Goal: Information Seeking & Learning: Compare options

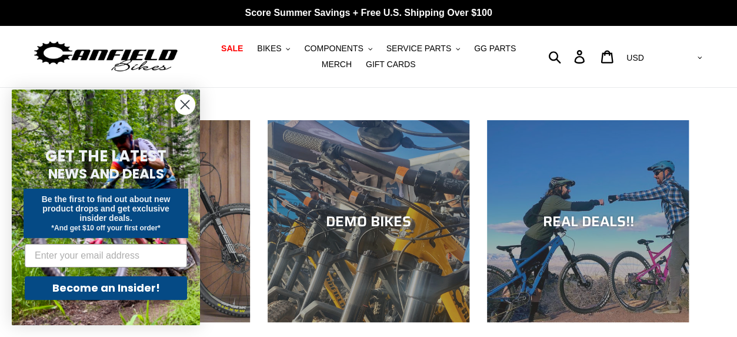
drag, startPoint x: 0, startPoint y: 0, endPoint x: 189, endPoint y: 214, distance: 285.5
click at [189, 214] on div "Close dialog GET THE LATEST NEWS AND DEALS Be the first to find out about new p…" at bounding box center [106, 207] width 212 height 259
click at [189, 109] on circle "Close dialog" at bounding box center [184, 104] width 19 height 19
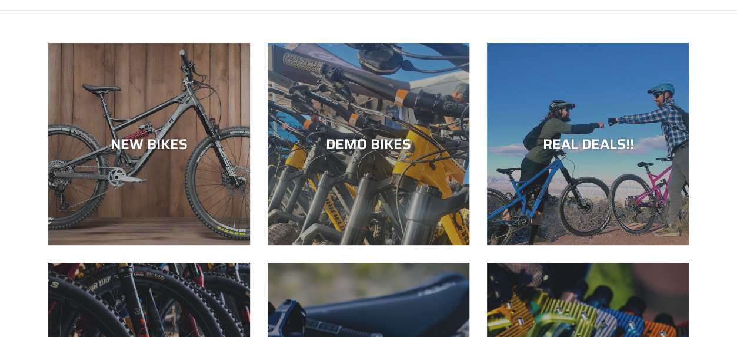
scroll to position [72, 0]
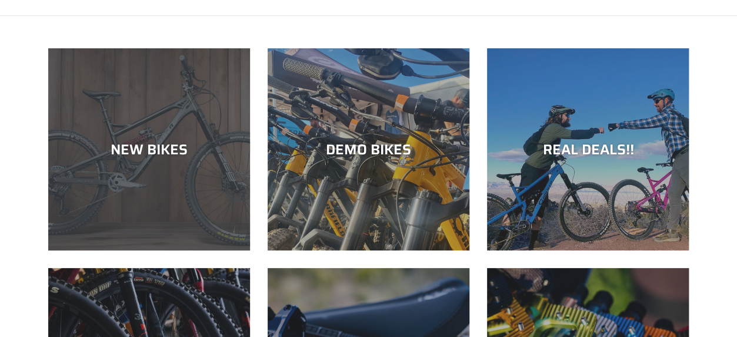
click at [178, 158] on div "NEW BIKES" at bounding box center [149, 149] width 202 height 17
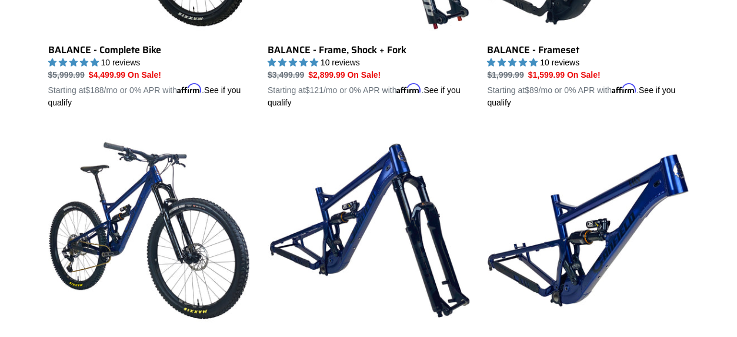
click at [265, 225] on li "TILT - Frame, Shock + Fork TILT - Frame, Shock + Fork 16 reviews Regular price …" at bounding box center [359, 277] width 219 height 296
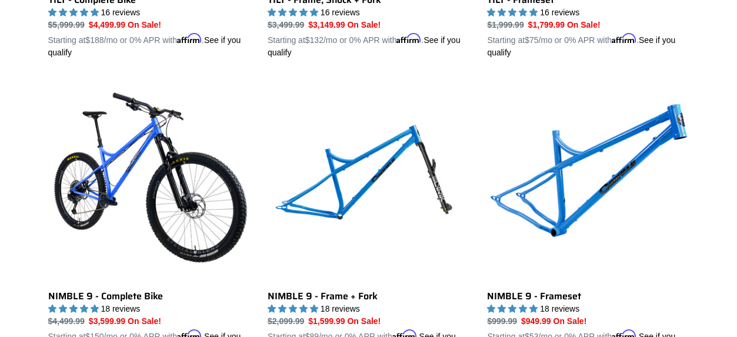
scroll to position [1773, 0]
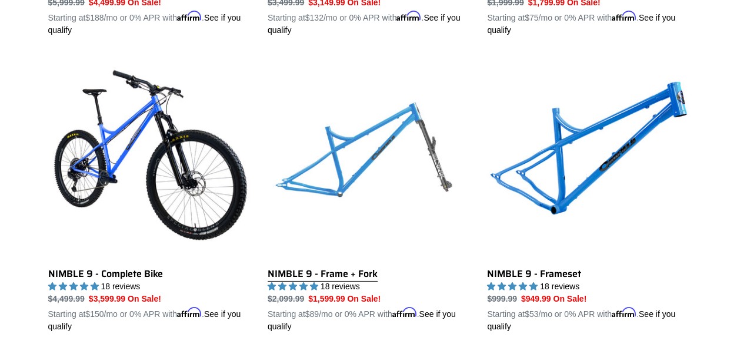
click at [392, 171] on link "NIMBLE 9 - Frame + Fork" at bounding box center [369, 194] width 202 height 275
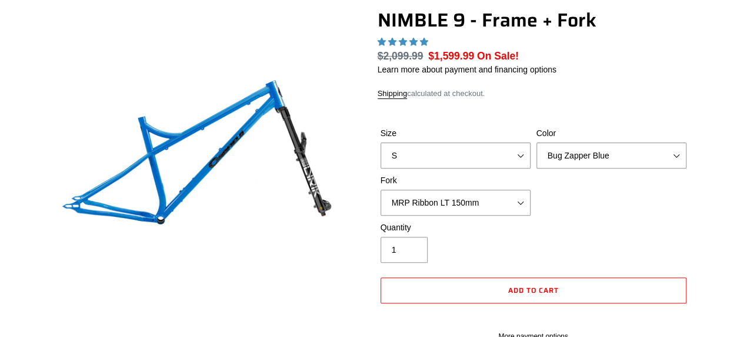
scroll to position [112, 0]
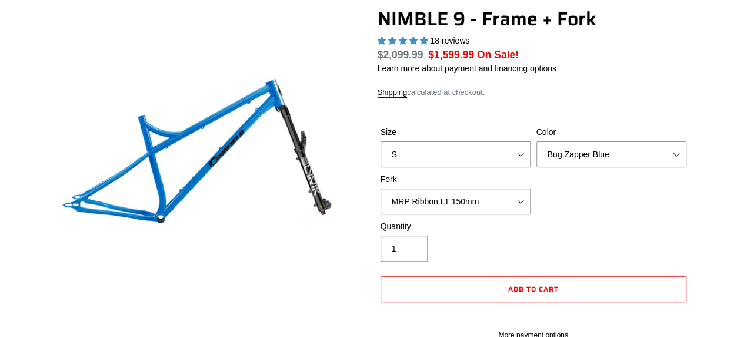
select select "highest-rating"
click at [490, 198] on select "MRP Ribbon LT 150mm Fox 36 Factory Grip X 150mm (Special Order) RockShox Lyrik …" at bounding box center [456, 201] width 150 height 26
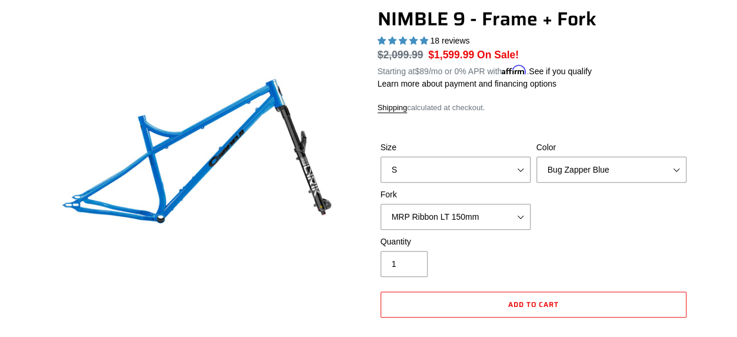
click at [554, 195] on div "Size S M L XL Color Bug Zapper Blue Purple Haze - Sold Out Galaxy Black Fork MR…" at bounding box center [534, 188] width 312 height 94
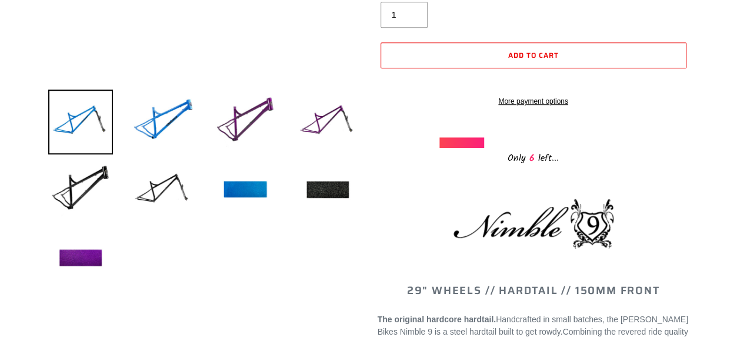
scroll to position [362, 0]
click at [148, 187] on img at bounding box center [163, 189] width 65 height 65
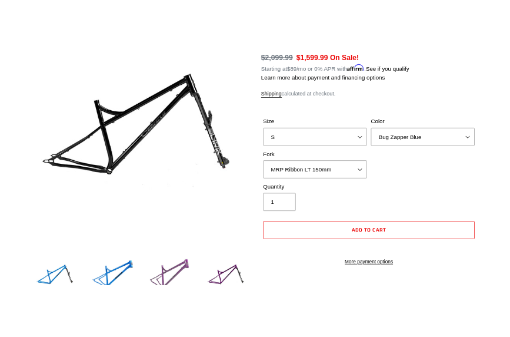
scroll to position [174, 0]
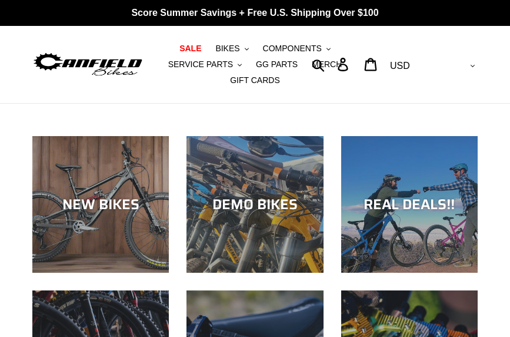
click at [72, 272] on div "NEW BIKES" at bounding box center [100, 272] width 137 height 0
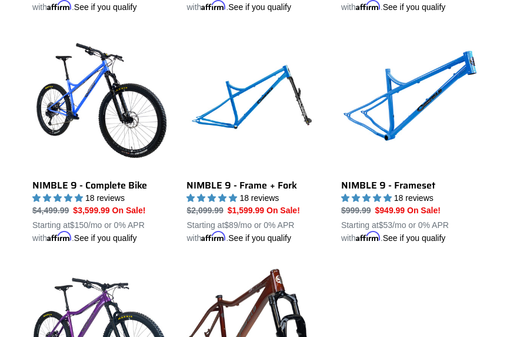
scroll to position [1524, 0]
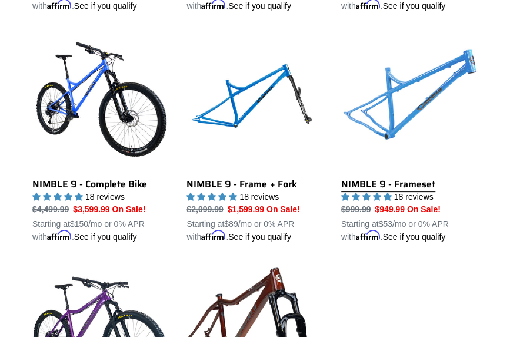
click at [415, 102] on link "NIMBLE 9 - Frameset" at bounding box center [409, 138] width 137 height 210
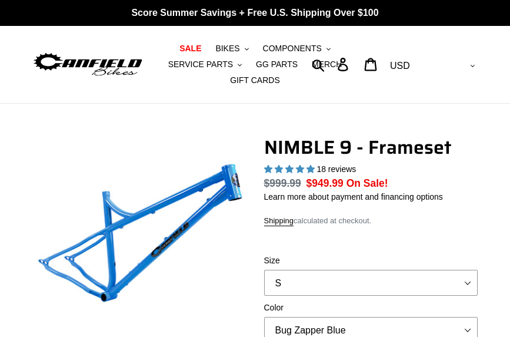
select select "highest-rating"
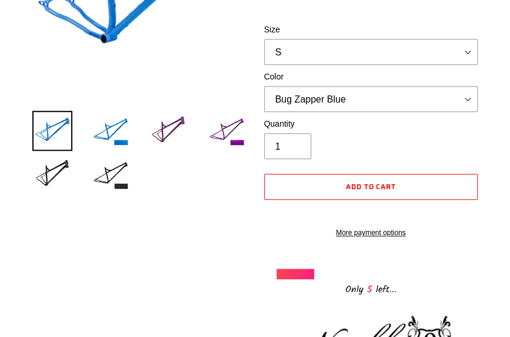
scroll to position [247, 0]
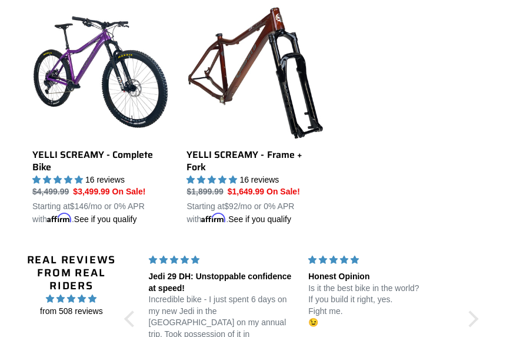
scroll to position [1782, 0]
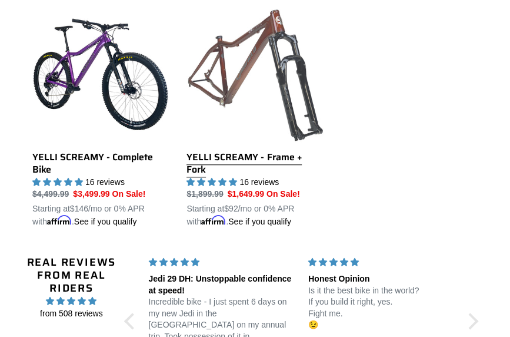
click at [249, 81] on link "YELLI SCREAMY - Frame + Fork" at bounding box center [255, 117] width 137 height 222
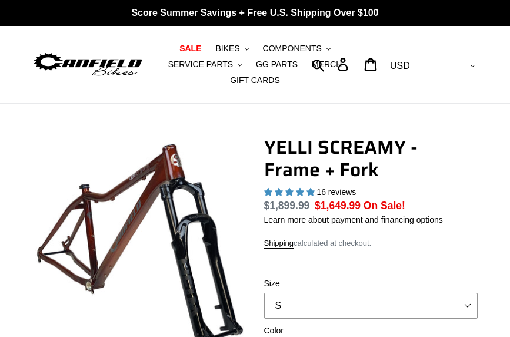
select select "highest-rating"
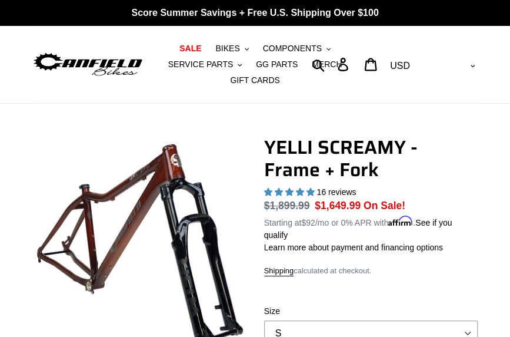
click at [115, 62] on img at bounding box center [87, 65] width 111 height 28
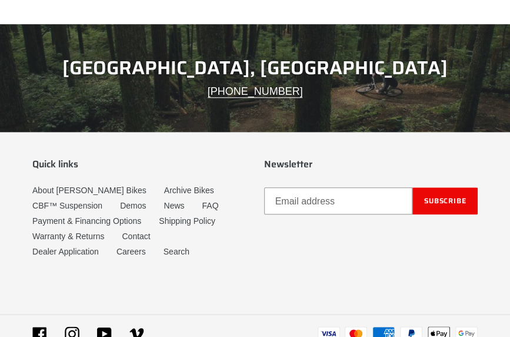
scroll to position [1908, 0]
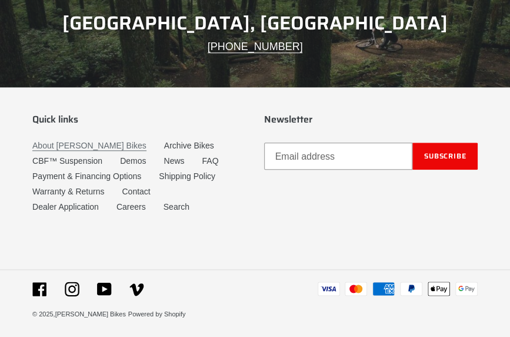
click at [85, 145] on link "About [PERSON_NAME] Bikes" at bounding box center [89, 146] width 114 height 10
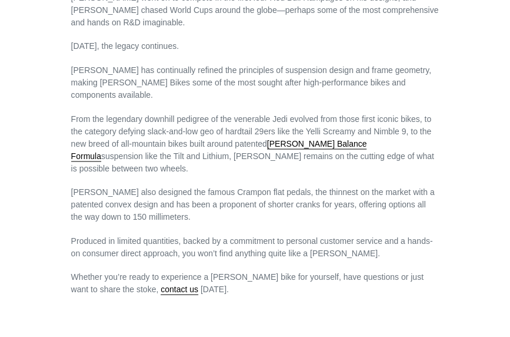
scroll to position [711, 0]
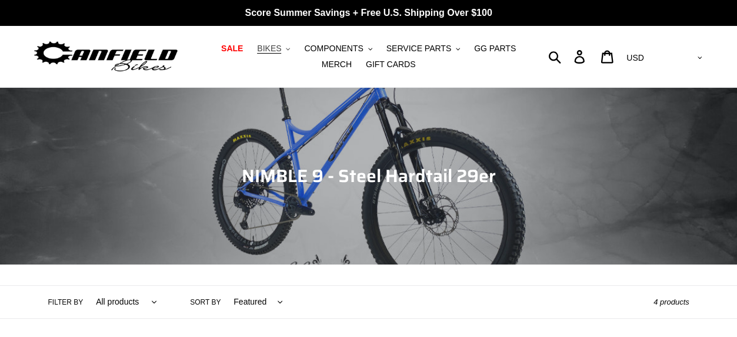
click at [271, 51] on button "BIKES .cls-1{fill:#231f20}" at bounding box center [273, 49] width 45 height 16
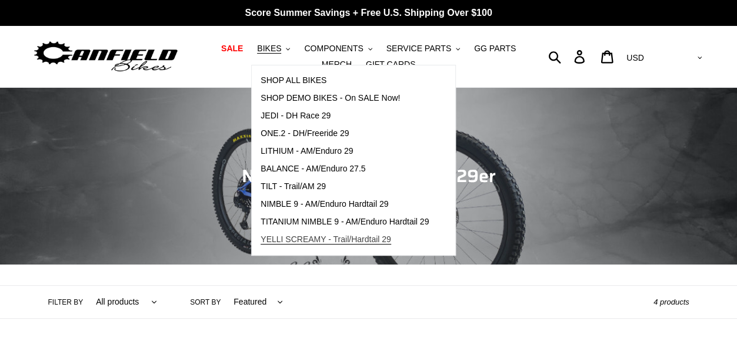
click at [357, 241] on span "YELLI SCREAMY - Trail/Hardtail 29" at bounding box center [326, 239] width 131 height 10
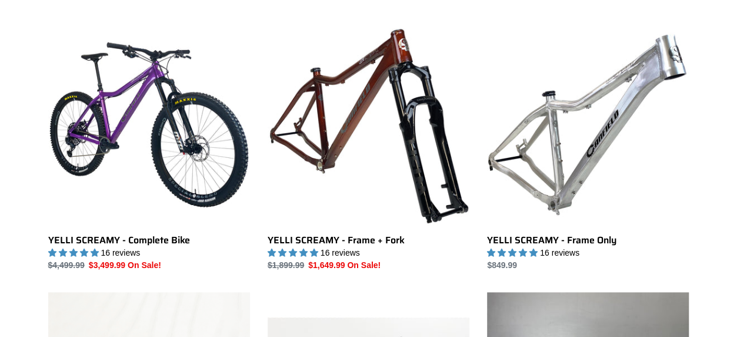
scroll to position [327, 0]
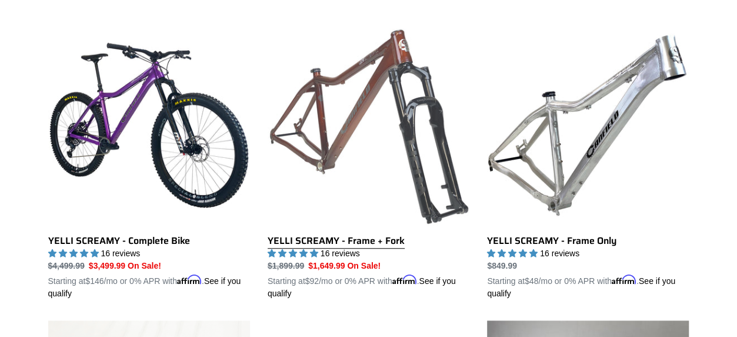
click at [367, 242] on link "YELLI SCREAMY - Frame + Fork" at bounding box center [369, 161] width 202 height 275
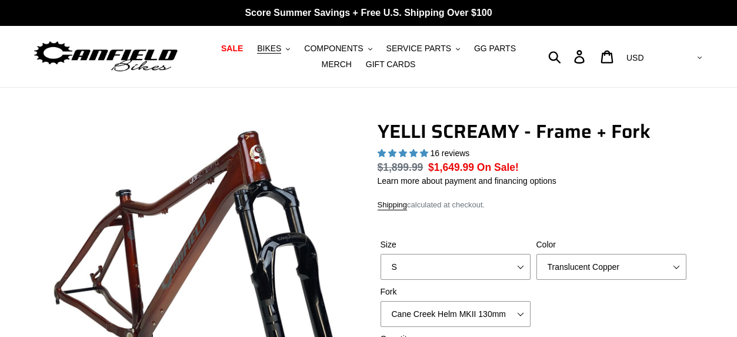
select select "highest-rating"
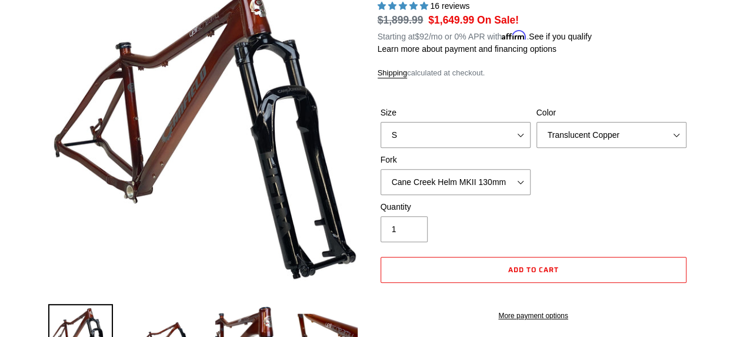
scroll to position [148, 0]
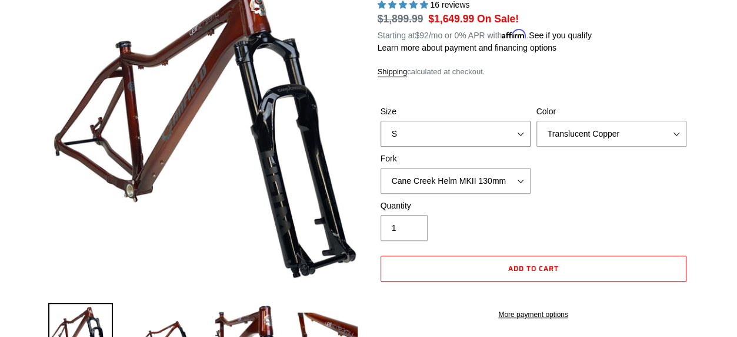
click at [493, 132] on select "S M L XL" at bounding box center [456, 134] width 150 height 26
select select "M"
click at [381, 121] on select "S M L XL" at bounding box center [456, 134] width 150 height 26
click at [464, 179] on select "Cane Creek Helm MKII 130mm Fox 34 SL Factory Grip X 130mm RockShox Pike Ultimat…" at bounding box center [456, 181] width 150 height 26
click at [381, 168] on select "Cane Creek Helm MKII 130mm Fox 34 SL Factory Grip X 130mm RockShox Pike Ultimat…" at bounding box center [456, 181] width 150 height 26
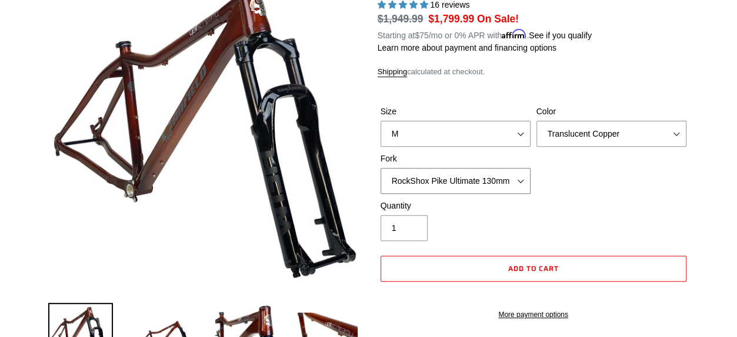
click at [462, 182] on select "Cane Creek Helm MKII 130mm Fox 34 SL Factory Grip X 130mm RockShox Pike Ultimat…" at bounding box center [456, 181] width 150 height 26
select select "Cane Creek Helm MKII 130mm"
click at [381, 168] on select "Cane Creek Helm MKII 130mm Fox 34 SL Factory Grip X 130mm RockShox Pike Ultimat…" at bounding box center [456, 181] width 150 height 26
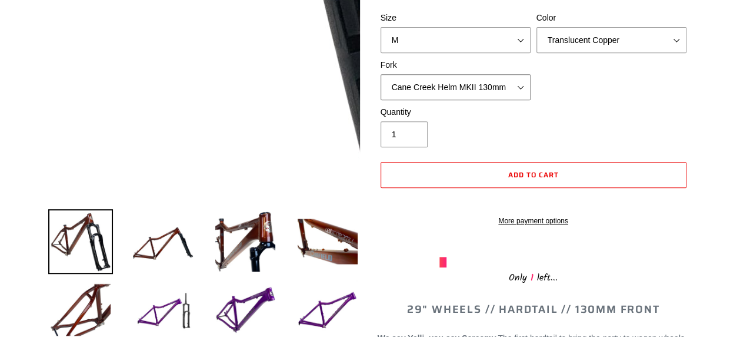
scroll to position [242, 0]
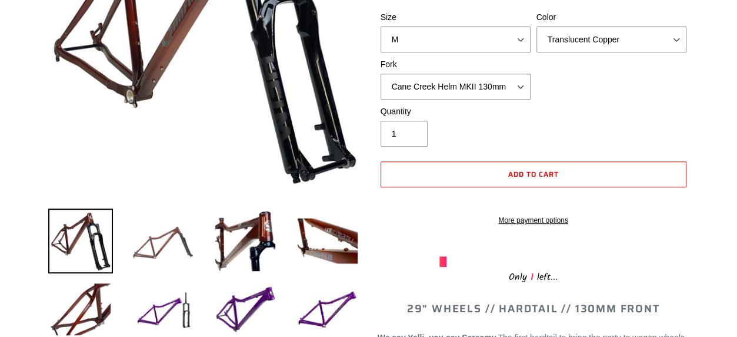
click at [184, 240] on img at bounding box center [163, 240] width 65 height 65
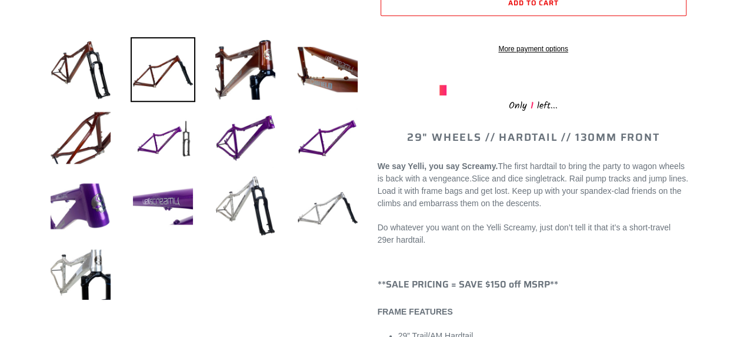
scroll to position [414, 0]
click at [299, 229] on img at bounding box center [327, 205] width 65 height 65
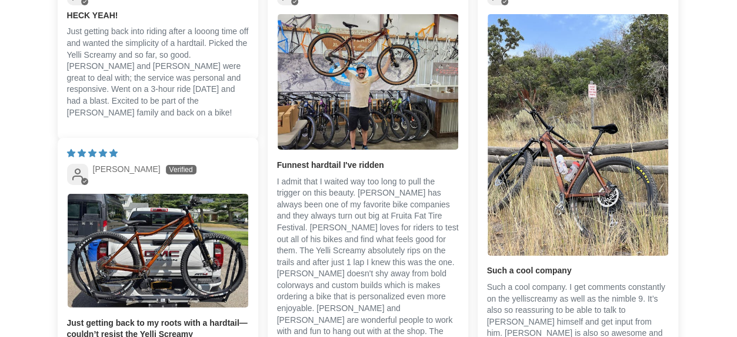
scroll to position [1951, 0]
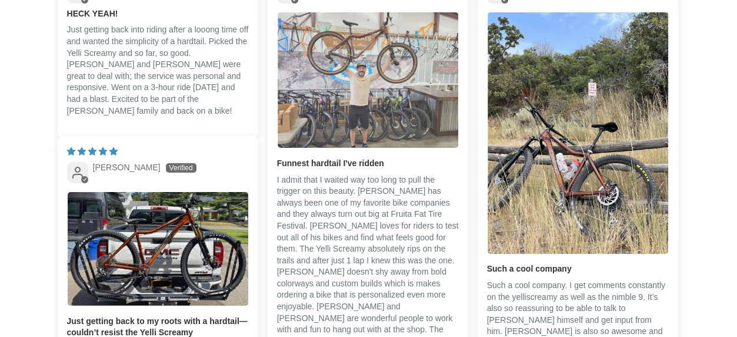
click at [359, 95] on img "Link to user picture 1" at bounding box center [368, 79] width 181 height 135
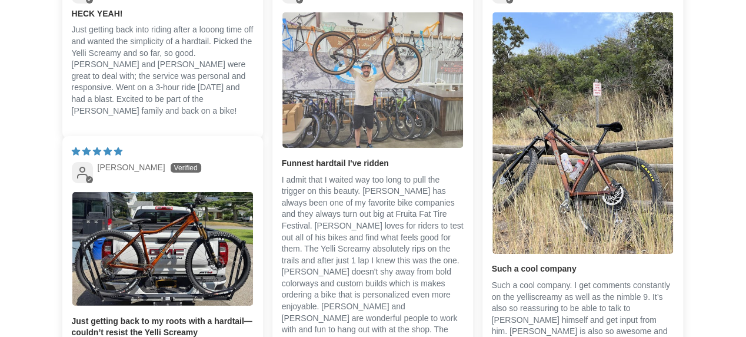
scroll to position [0, 0]
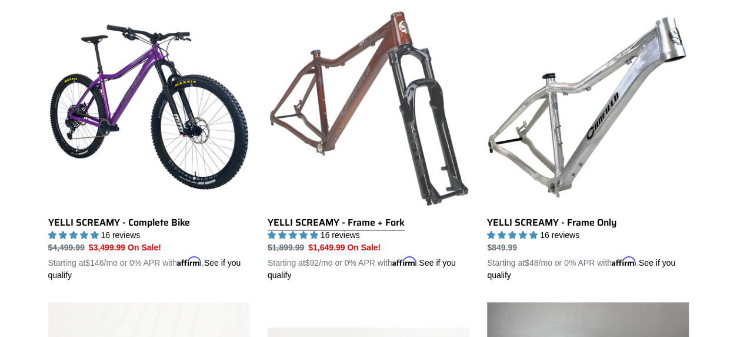
scroll to position [342, 0]
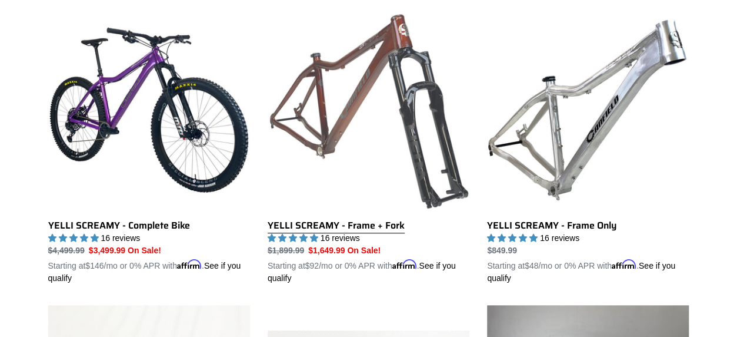
click at [352, 81] on link "YELLI SCREAMY - Frame + Fork" at bounding box center [369, 146] width 202 height 275
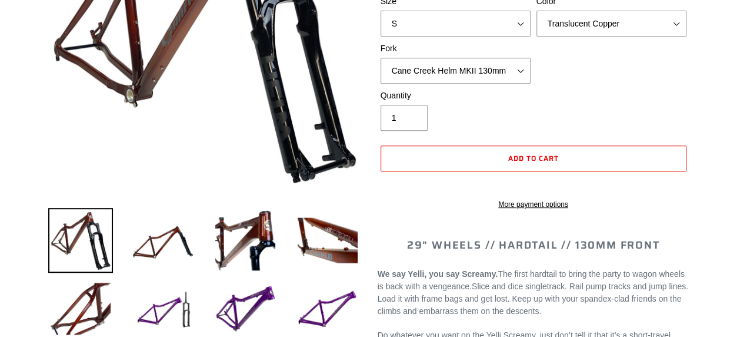
select select "highest-rating"
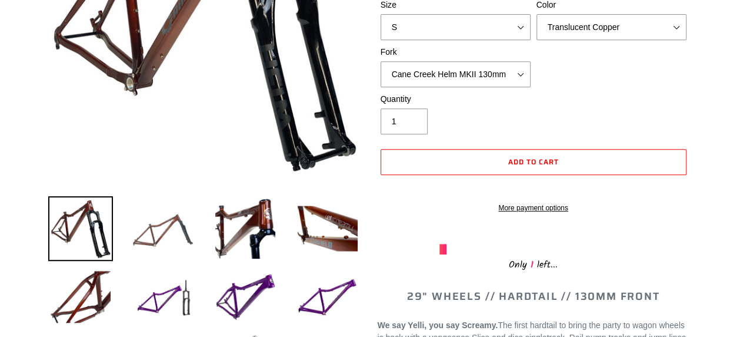
click at [183, 229] on img at bounding box center [163, 228] width 65 height 65
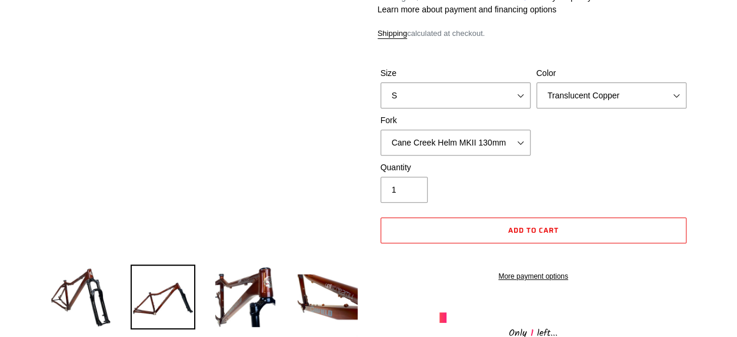
scroll to position [184, 0]
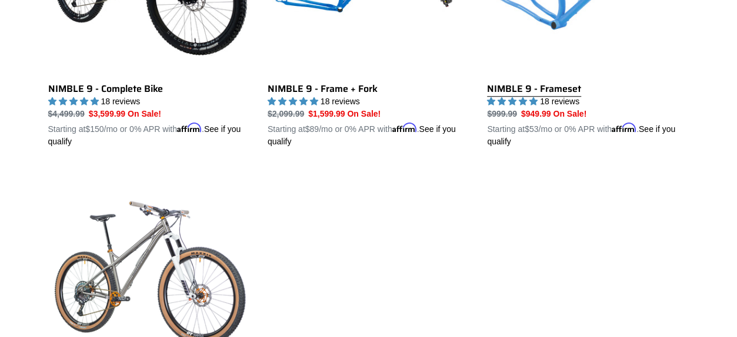
scroll to position [477, 0]
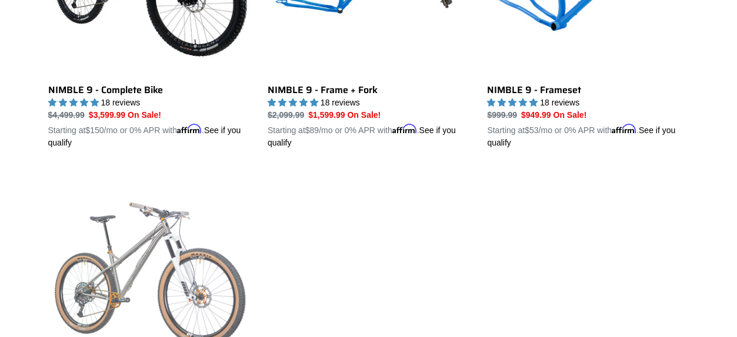
click at [157, 257] on link "TI NIMBLE 9" at bounding box center [149, 306] width 202 height 275
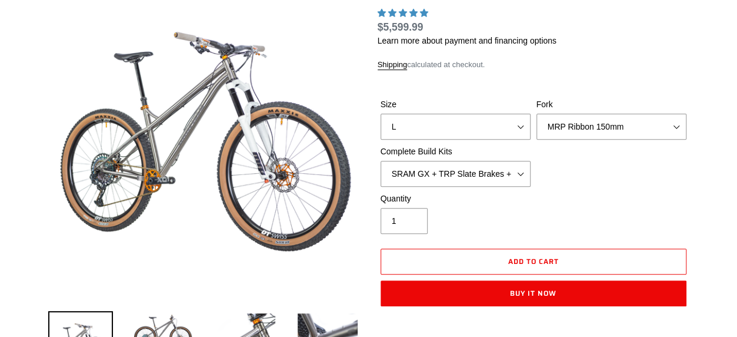
scroll to position [301, 0]
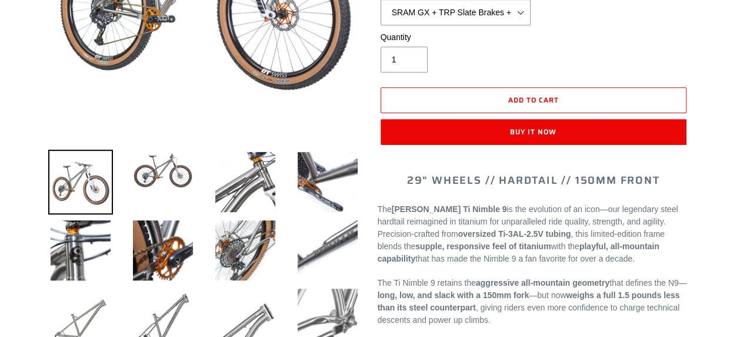
select select "highest-rating"
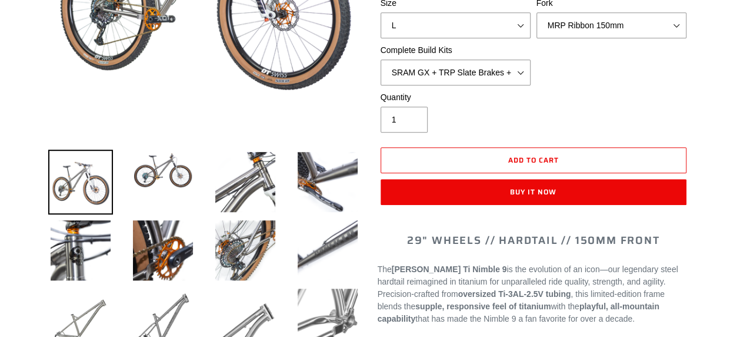
scroll to position [0, 0]
click at [408, 72] on select "SRAM GX + TRP Slate Brakes + Rotors + e13 LG-1 Wheels SHIMANO XT + SHIMANO brak…" at bounding box center [456, 72] width 150 height 26
click at [650, 117] on div "Quantity 1" at bounding box center [534, 114] width 312 height 47
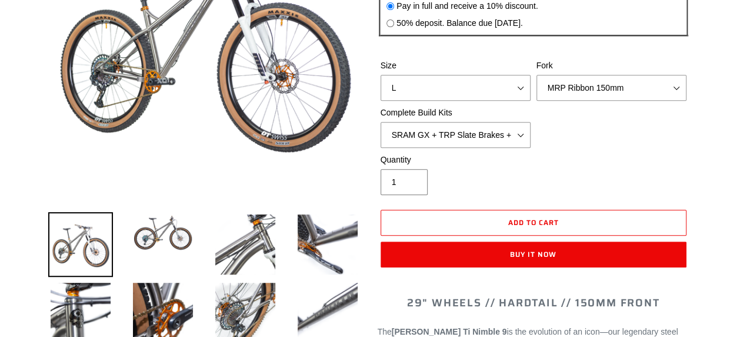
scroll to position [238, 0]
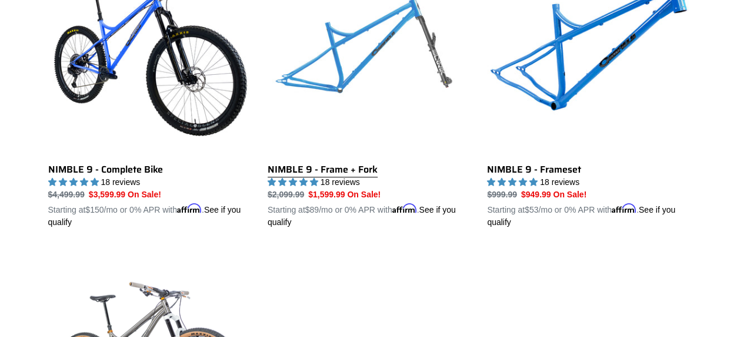
scroll to position [397, 0]
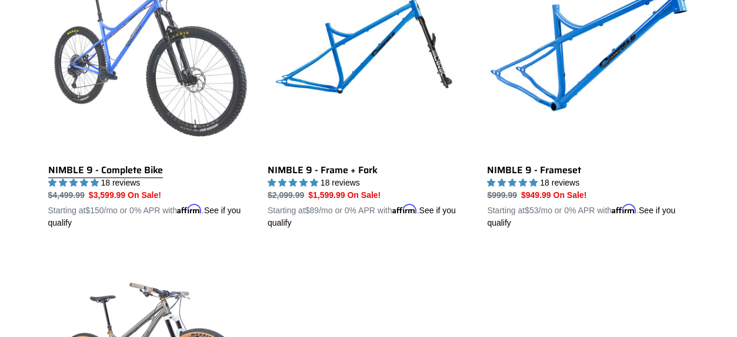
click at [179, 93] on link "NIMBLE 9 - Complete Bike" at bounding box center [149, 91] width 202 height 275
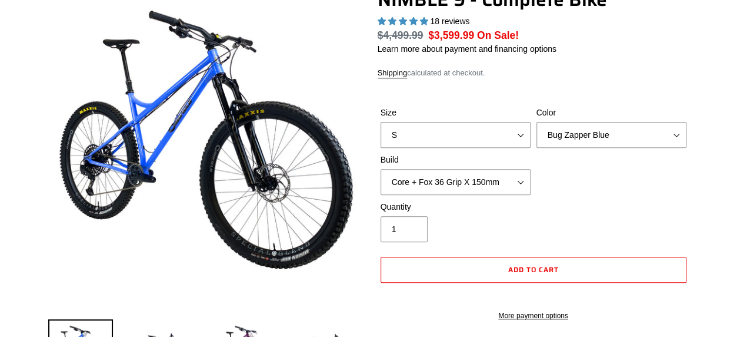
select select "highest-rating"
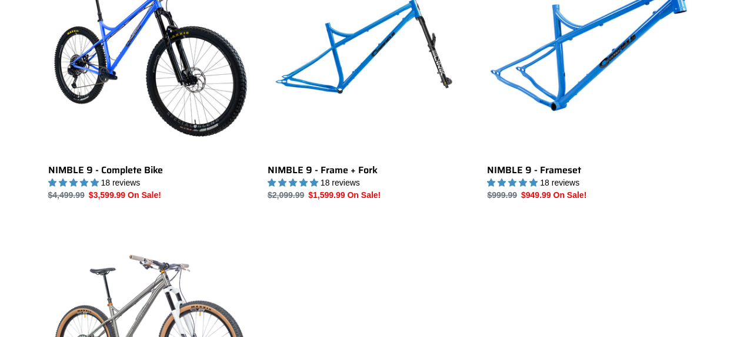
scroll to position [397, 0]
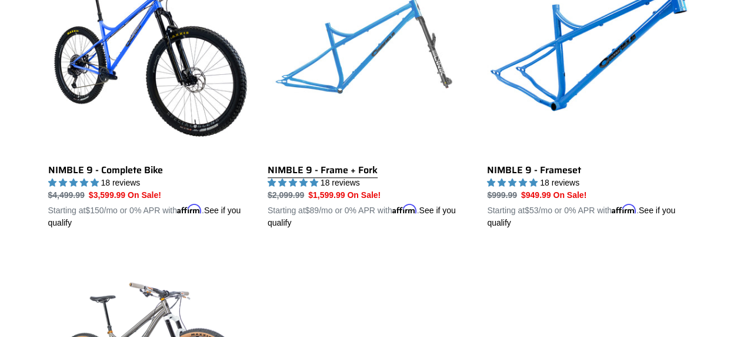
click at [370, 137] on link "NIMBLE 9 - Frame + Fork" at bounding box center [369, 91] width 202 height 275
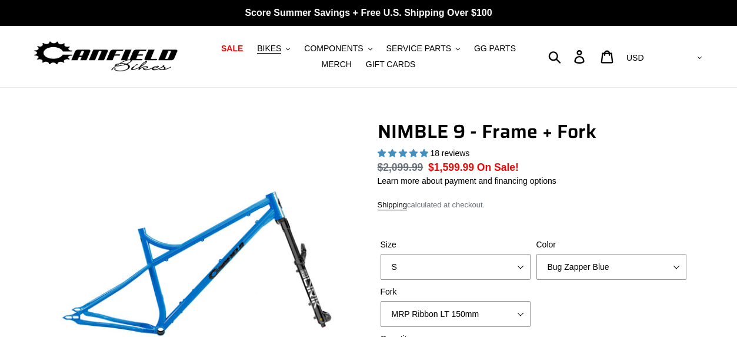
select select "highest-rating"
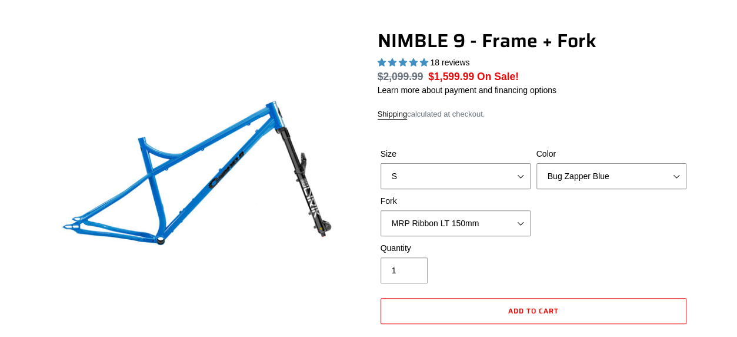
scroll to position [91, 0]
click at [467, 217] on select "MRP Ribbon LT 150mm Fox 36 Factory Grip X 150mm (Special Order) RockShox Lyrik …" at bounding box center [456, 223] width 150 height 26
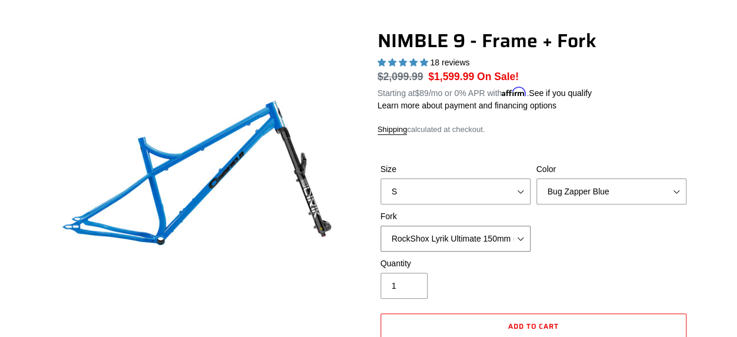
click at [381, 225] on select "MRP Ribbon LT 150mm Fox 36 Factory Grip X 150mm (Special Order) RockShox Lyrik …" at bounding box center [456, 238] width 150 height 26
click at [432, 233] on select "MRP Ribbon LT 150mm Fox 36 Factory Grip X 150mm (Special Order) RockShox Lyrik …" at bounding box center [456, 238] width 150 height 26
click at [381, 225] on select "MRP Ribbon LT 150mm Fox 36 Factory Grip X 150mm (Special Order) RockShox Lyrik …" at bounding box center [456, 238] width 150 height 26
click at [418, 232] on select "MRP Ribbon LT 150mm Fox 36 Factory Grip X 150mm (Special Order) RockShox Lyrik …" at bounding box center [456, 238] width 150 height 26
click at [381, 225] on select "MRP Ribbon LT 150mm Fox 36 Factory Grip X 150mm (Special Order) RockShox Lyrik …" at bounding box center [456, 238] width 150 height 26
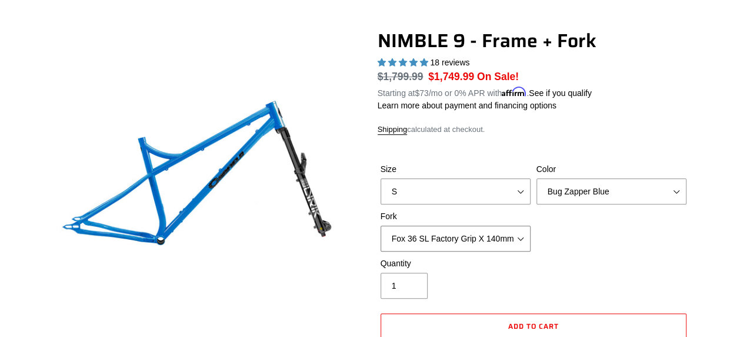
click at [439, 242] on select "MRP Ribbon LT 150mm Fox 36 Factory Grip X 150mm (Special Order) RockShox Lyrik …" at bounding box center [456, 238] width 150 height 26
click at [381, 225] on select "MRP Ribbon LT 150mm Fox 36 Factory Grip X 150mm (Special Order) RockShox Lyrik …" at bounding box center [456, 238] width 150 height 26
click at [418, 155] on form "Size S M L XL Color Bug Zapper Blue Purple Haze - Sold Out Galaxy Black Fork MR…" at bounding box center [534, 266] width 312 height 245
click at [492, 244] on select "MRP Ribbon LT 150mm Fox 36 Factory Grip X 150mm (Special Order) RockShox Lyrik …" at bounding box center [456, 238] width 150 height 26
click at [381, 225] on select "MRP Ribbon LT 150mm Fox 36 Factory Grip X 150mm (Special Order) RockShox Lyrik …" at bounding box center [456, 238] width 150 height 26
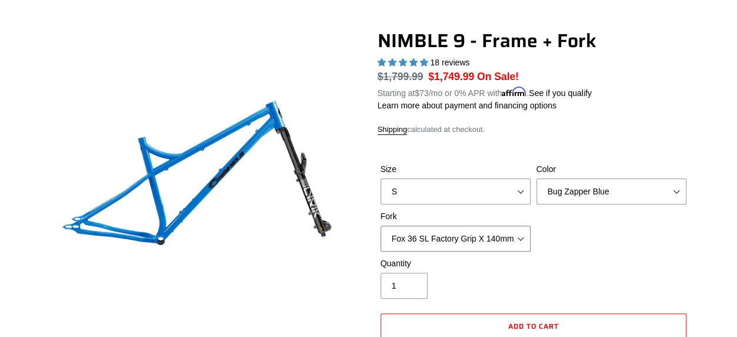
click at [492, 237] on select "MRP Ribbon LT 150mm Fox 36 Factory Grip X 150mm (Special Order) RockShox Lyrik …" at bounding box center [456, 238] width 150 height 26
select select "MRP Ribbon LT 150mm"
click at [381, 225] on select "MRP Ribbon LT 150mm Fox 36 Factory Grip X 150mm (Special Order) RockShox Lyrik …" at bounding box center [456, 238] width 150 height 26
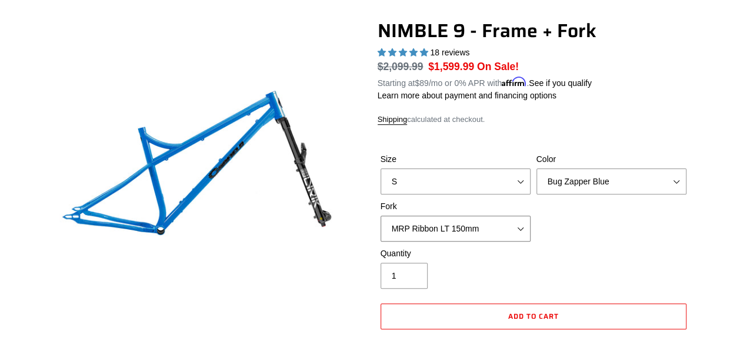
scroll to position [102, 0]
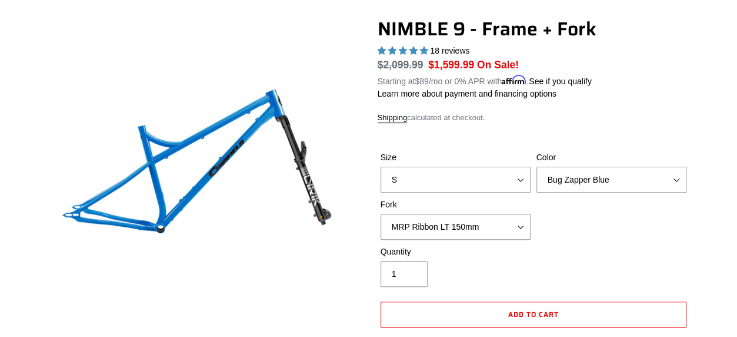
click at [581, 192] on div "Size S M L XL Color Bug Zapper Blue Purple Haze - Sold Out Galaxy Black Fork MR…" at bounding box center [534, 198] width 312 height 94
click at [579, 182] on select "Bug Zapper Blue Purple Haze - Sold Out Galaxy Black" at bounding box center [612, 180] width 150 height 26
select select "Galaxy Black"
click at [537, 167] on select "Bug Zapper Blue Purple Haze - Sold Out Galaxy Black" at bounding box center [612, 180] width 150 height 26
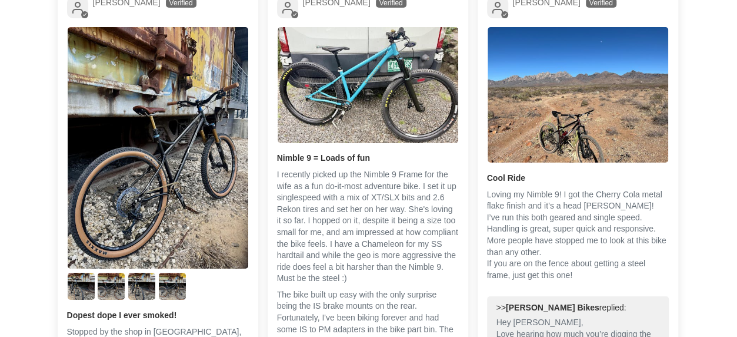
scroll to position [2022, 0]
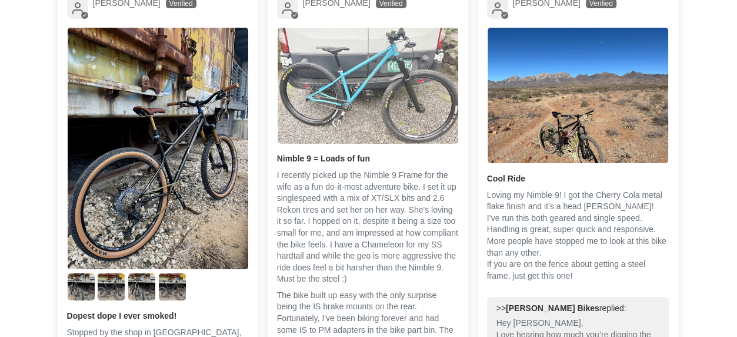
click at [369, 96] on img "Link to user picture 1" at bounding box center [368, 86] width 181 height 116
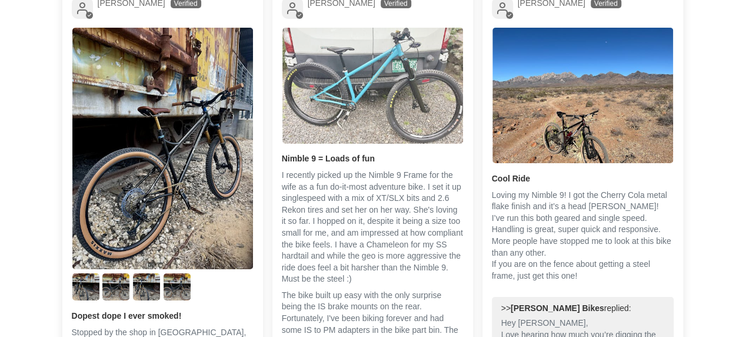
scroll to position [0, 0]
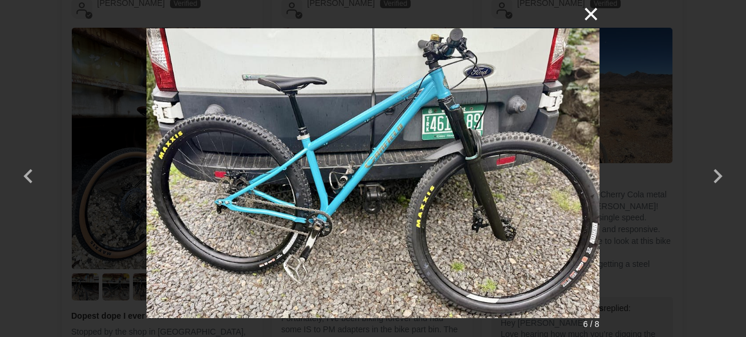
click at [587, 16] on button "×" at bounding box center [585, 14] width 28 height 28
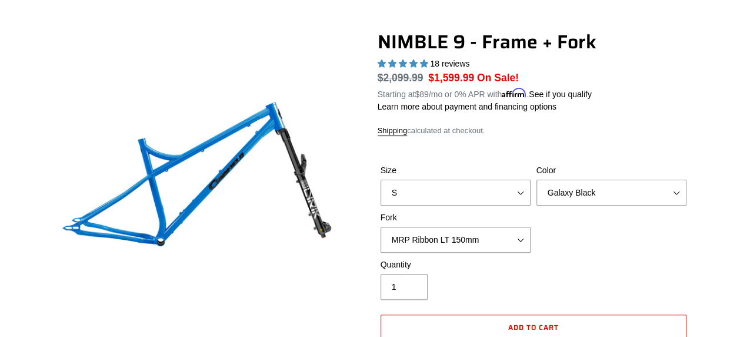
scroll to position [82, 0]
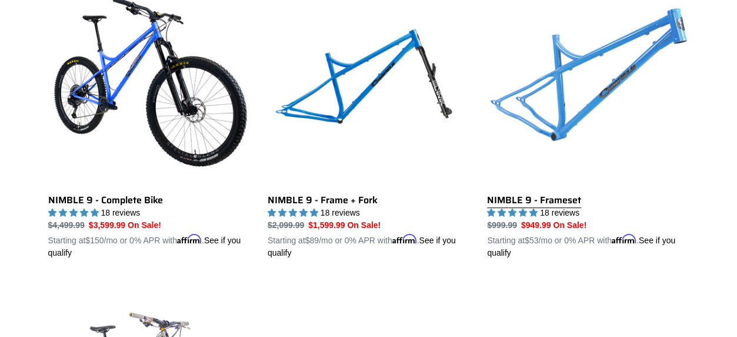
scroll to position [368, 0]
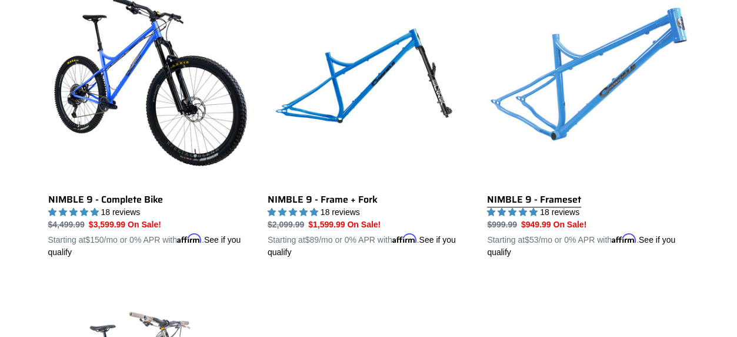
click at [570, 116] on link "NIMBLE 9 - Frameset" at bounding box center [588, 120] width 202 height 275
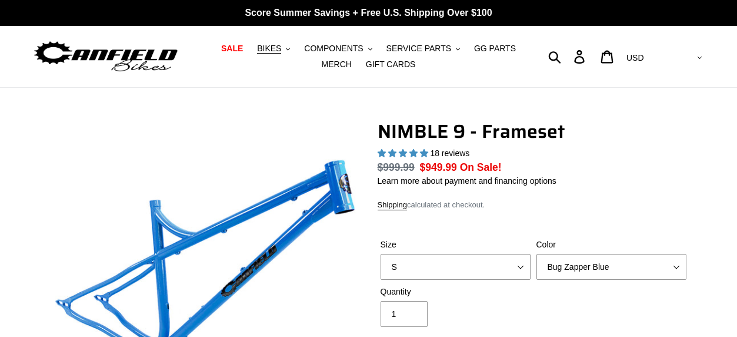
select select "highest-rating"
click at [575, 254] on select "Bug Zapper Blue Purple Haze -Sold Out Galaxy Black" at bounding box center [612, 267] width 150 height 26
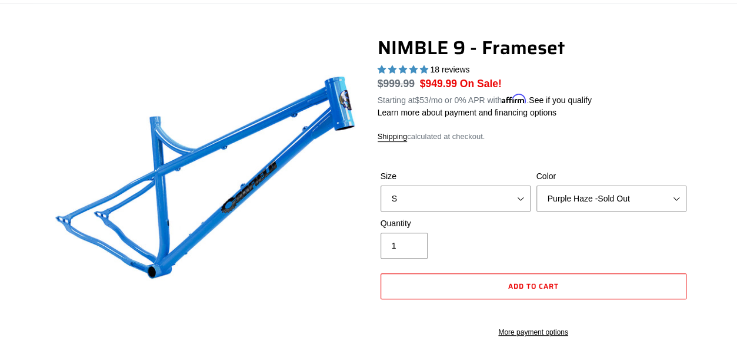
click at [537, 185] on select "Bug Zapper Blue Purple Haze -Sold Out Galaxy Black" at bounding box center [612, 198] width 150 height 26
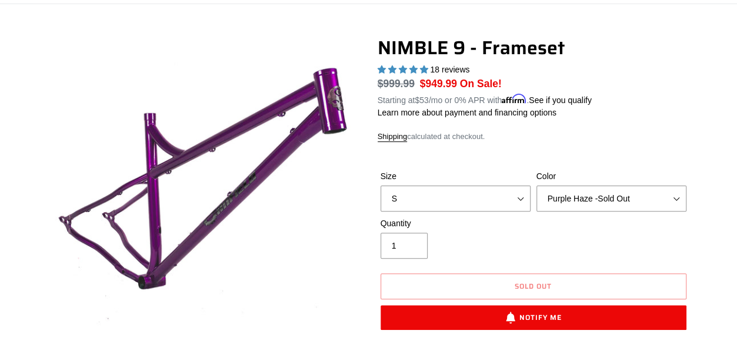
click at [574, 208] on select "Bug Zapper Blue Purple Haze -Sold Out Galaxy Black" at bounding box center [612, 198] width 150 height 26
select select "Galaxy Black"
click at [537, 185] on select "Bug Zapper Blue Purple Haze -Sold Out Galaxy Black" at bounding box center [612, 198] width 150 height 26
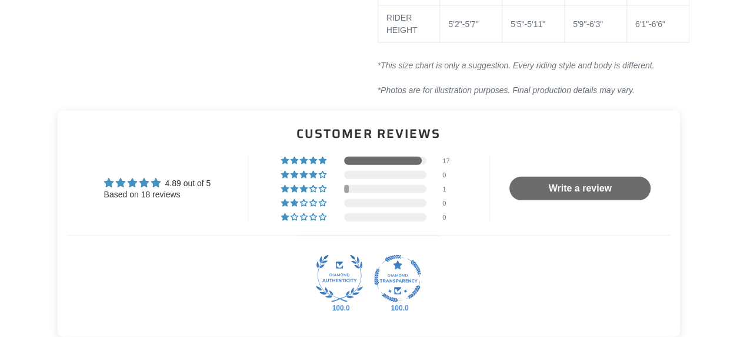
scroll to position [1503, 0]
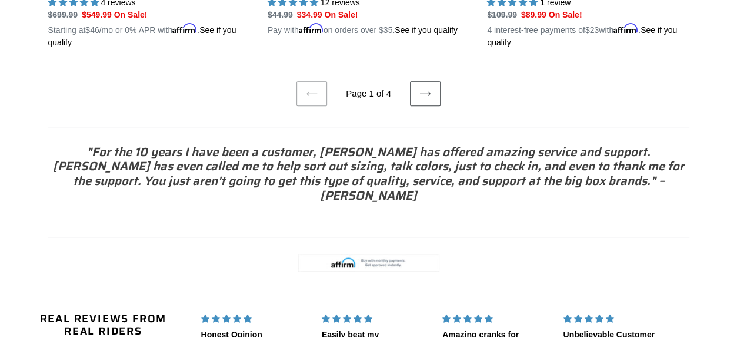
scroll to position [2661, 0]
click at [424, 89] on icon at bounding box center [426, 94] width 12 height 12
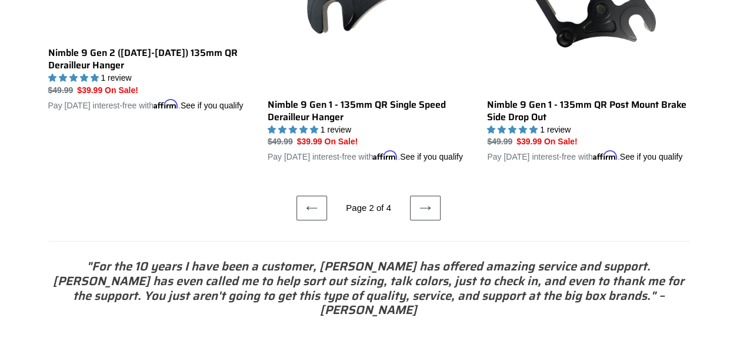
scroll to position [2568, 0]
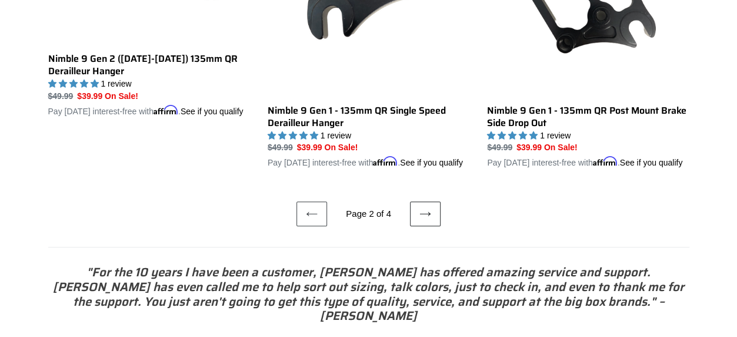
click at [428, 219] on icon at bounding box center [426, 214] width 12 height 12
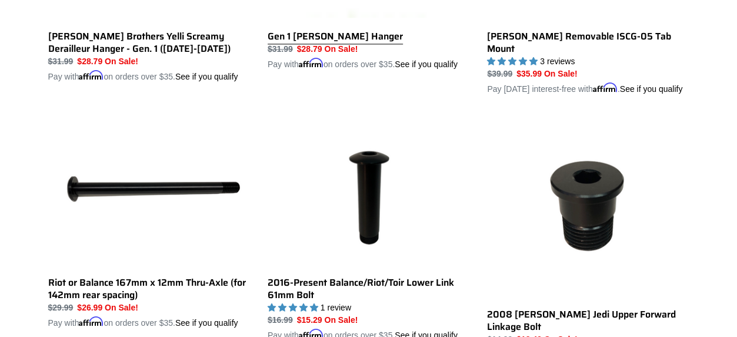
scroll to position [807, 0]
